Goal: Task Accomplishment & Management: Use online tool/utility

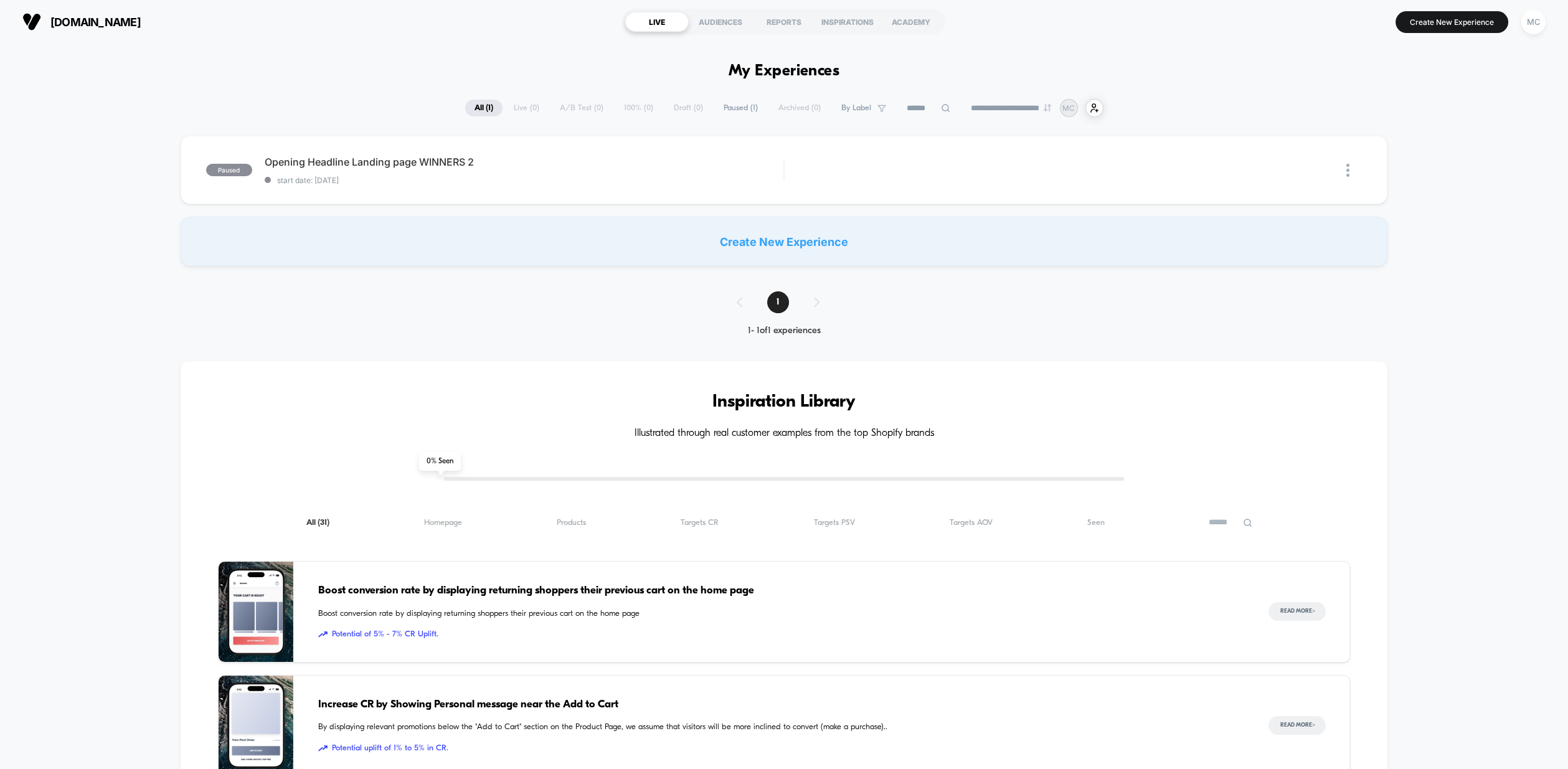
click at [819, 241] on div "Create New Experience" at bounding box center [784, 242] width 1208 height 50
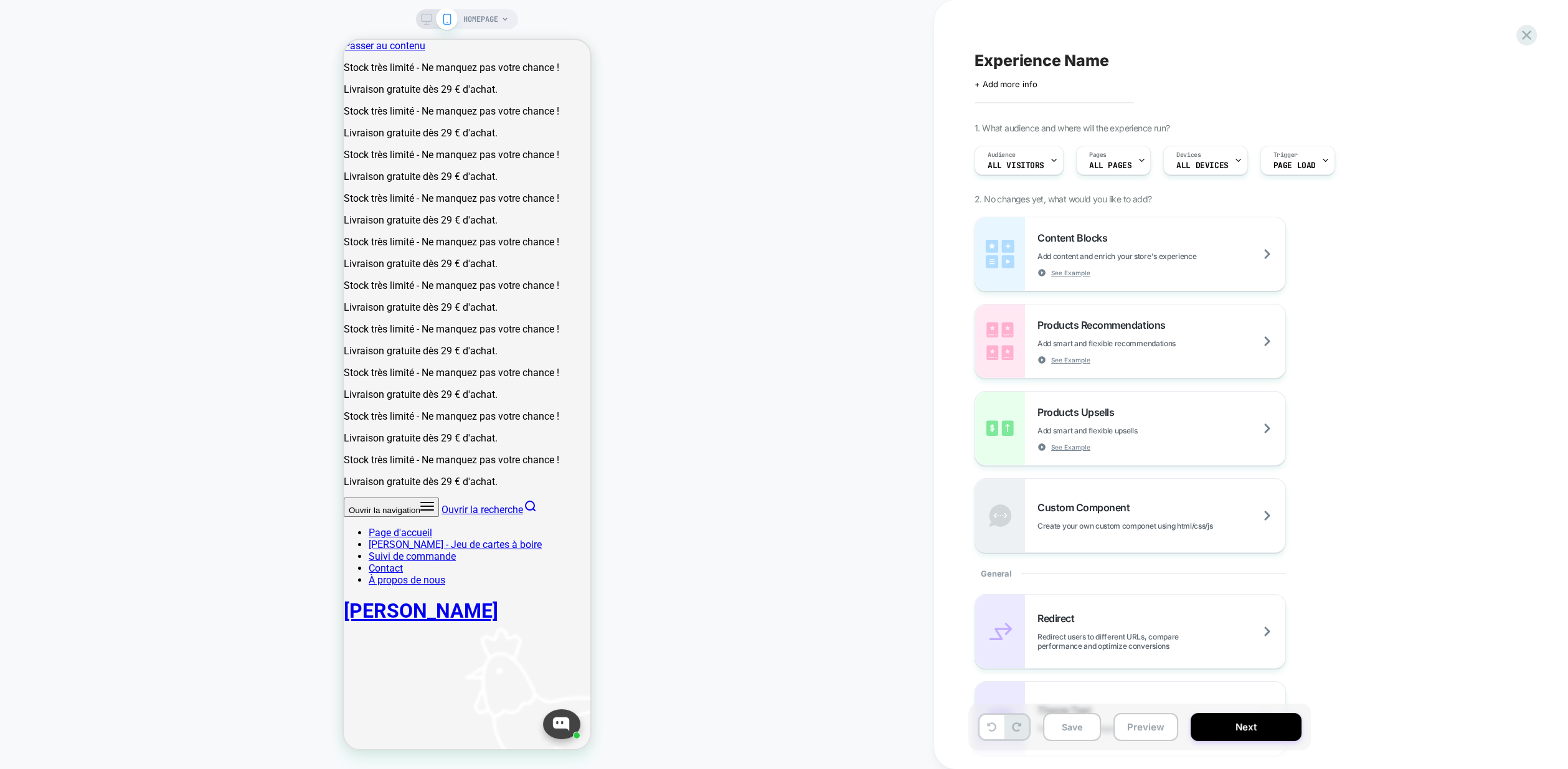
click at [494, 16] on span "HOMEPAGE" at bounding box center [481, 19] width 35 height 20
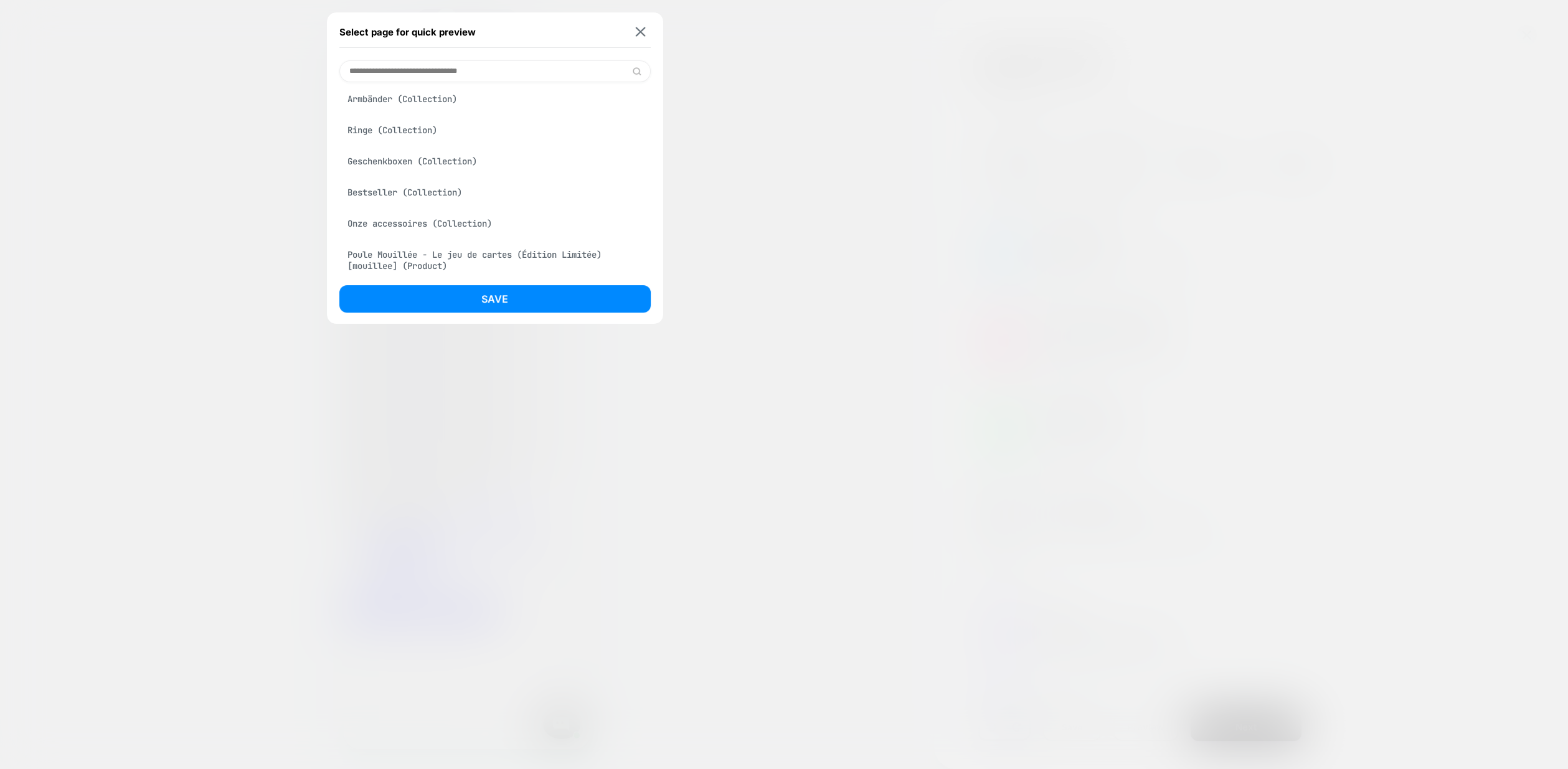
scroll to position [76, 0]
click at [463, 257] on div "Poule Mouillée - Le jeu de cartes (Édition Limitée) [mouillee] (Product)" at bounding box center [495, 255] width 311 height 35
click at [474, 301] on button "Save" at bounding box center [495, 299] width 311 height 28
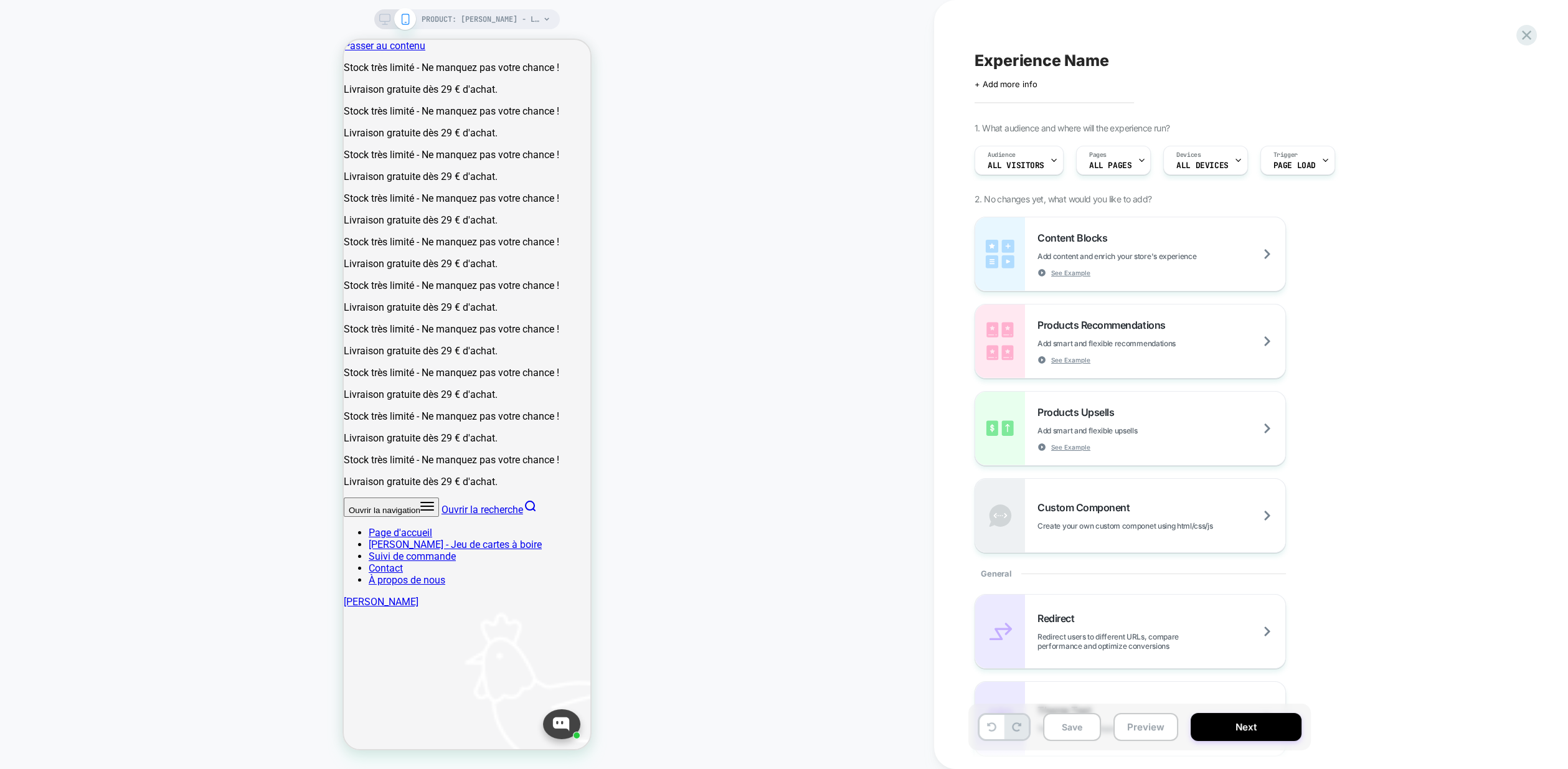
scroll to position [0, 0]
